Goal: Entertainment & Leisure: Browse casually

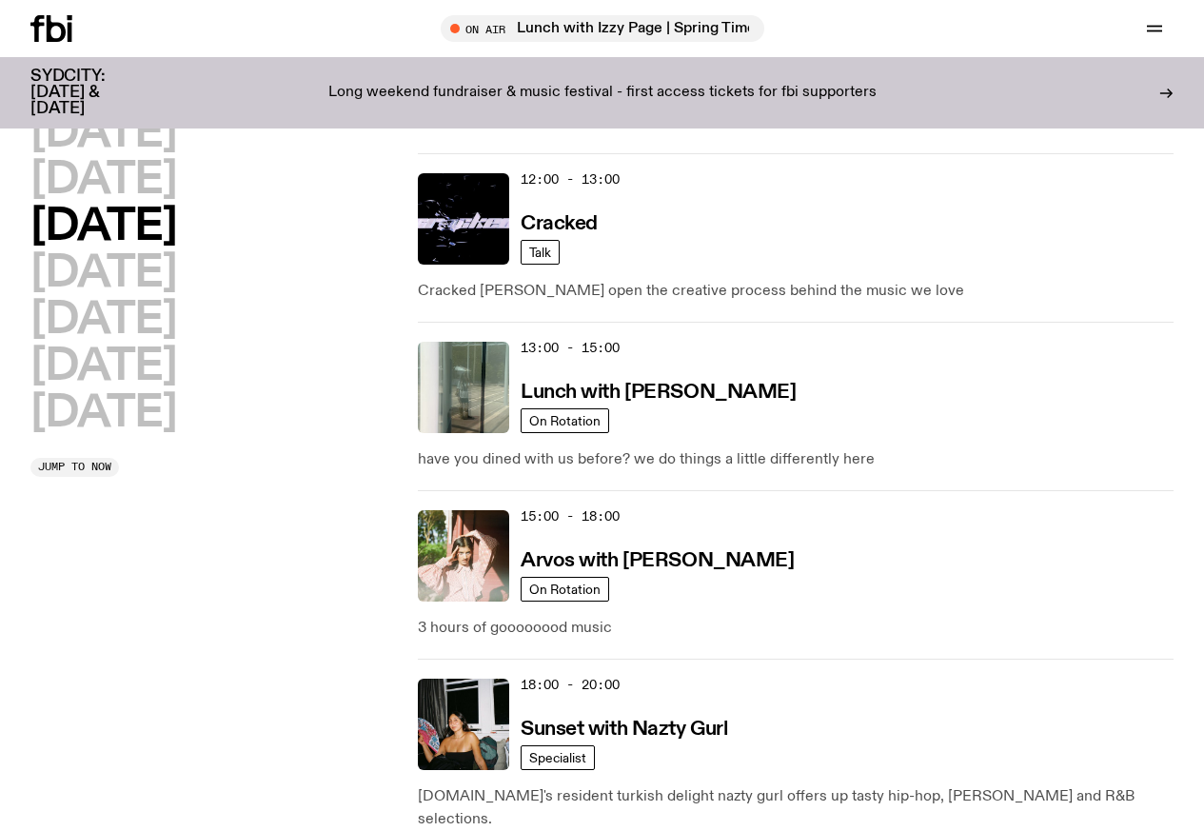
scroll to position [902, 0]
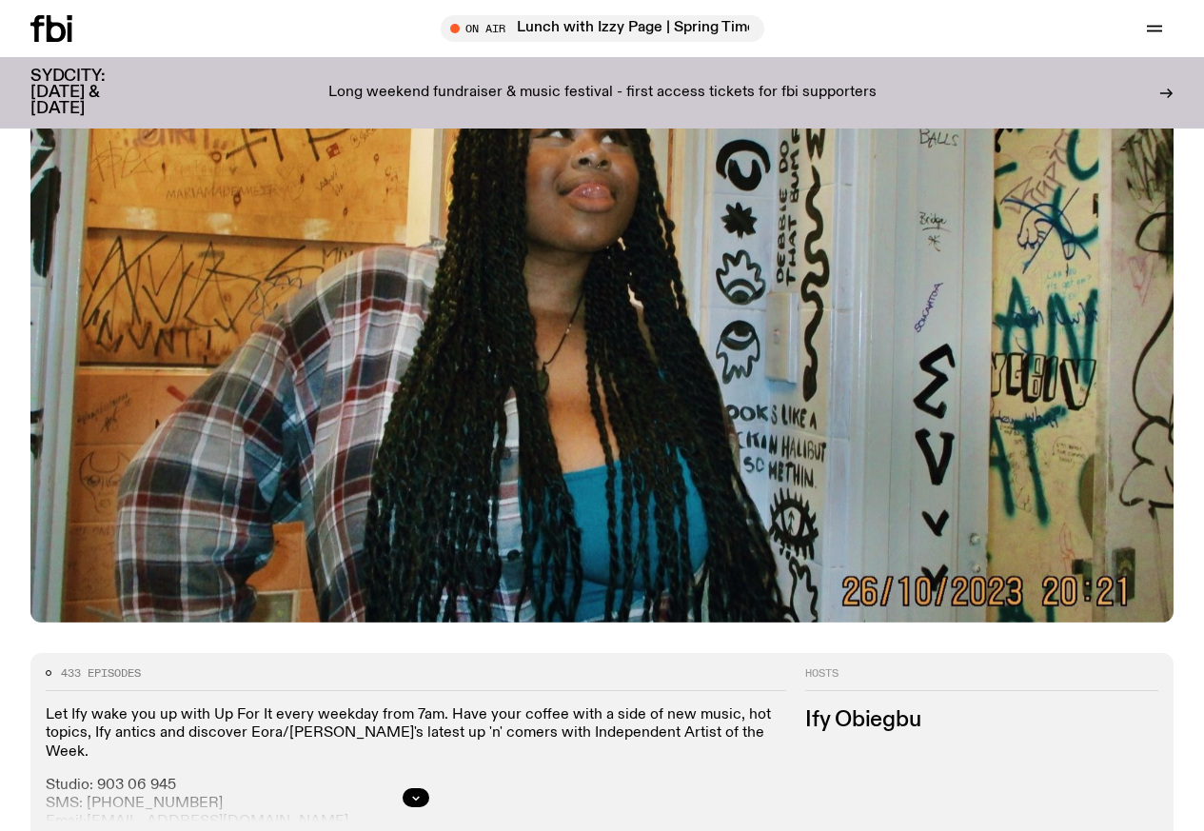
scroll to position [563, 0]
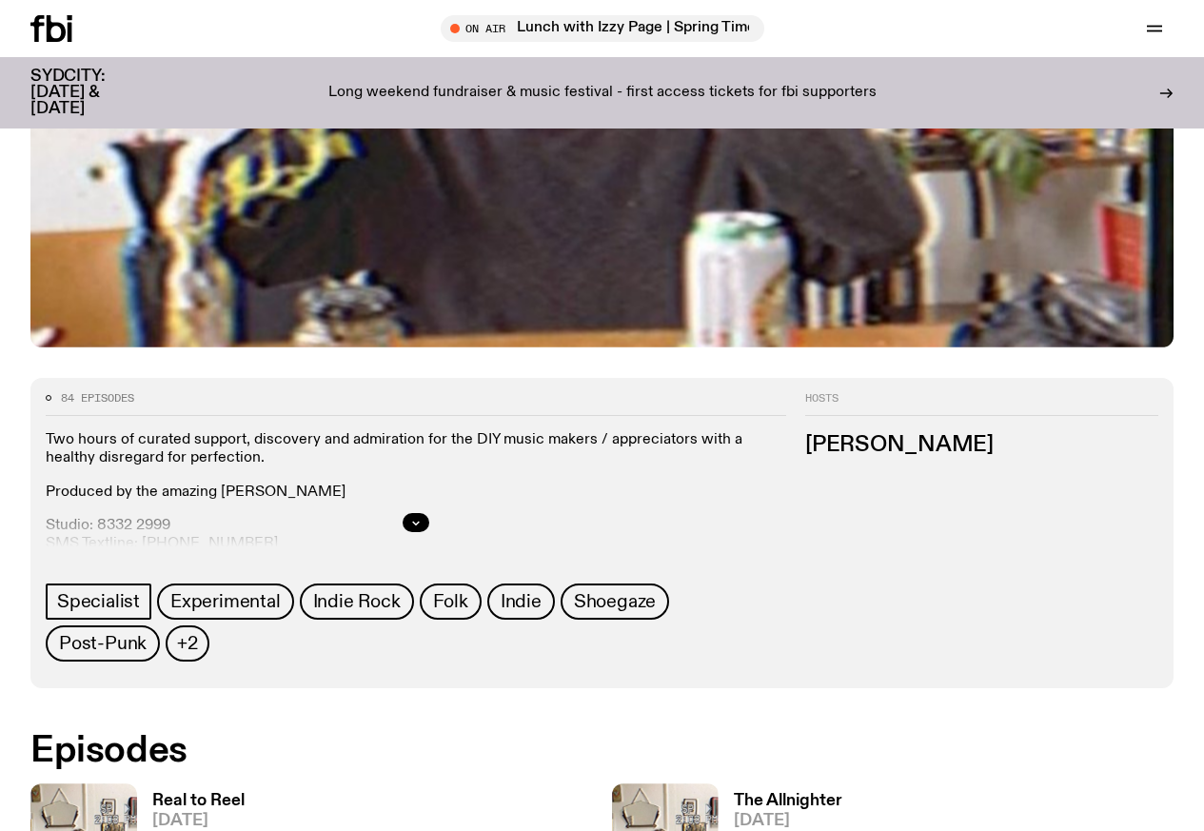
scroll to position [783, 0]
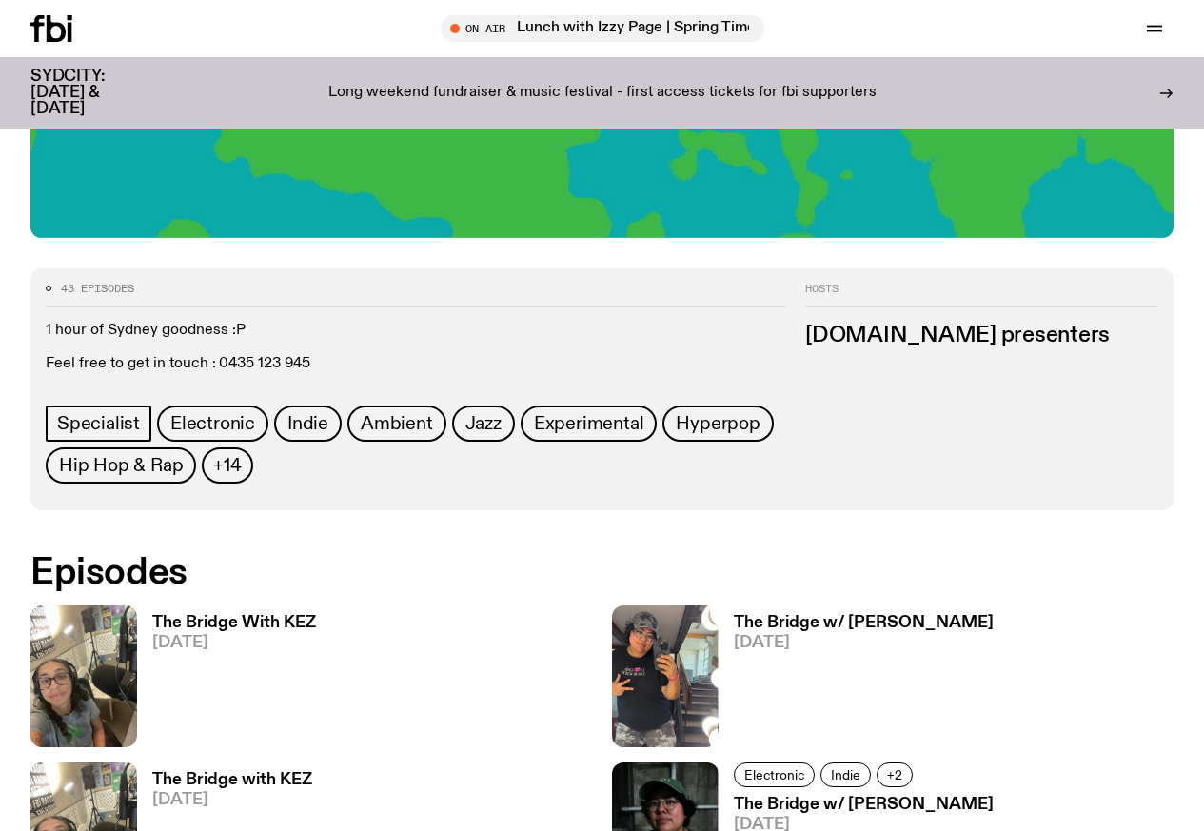
scroll to position [672, 0]
